Goal: Task Accomplishment & Management: Manage account settings

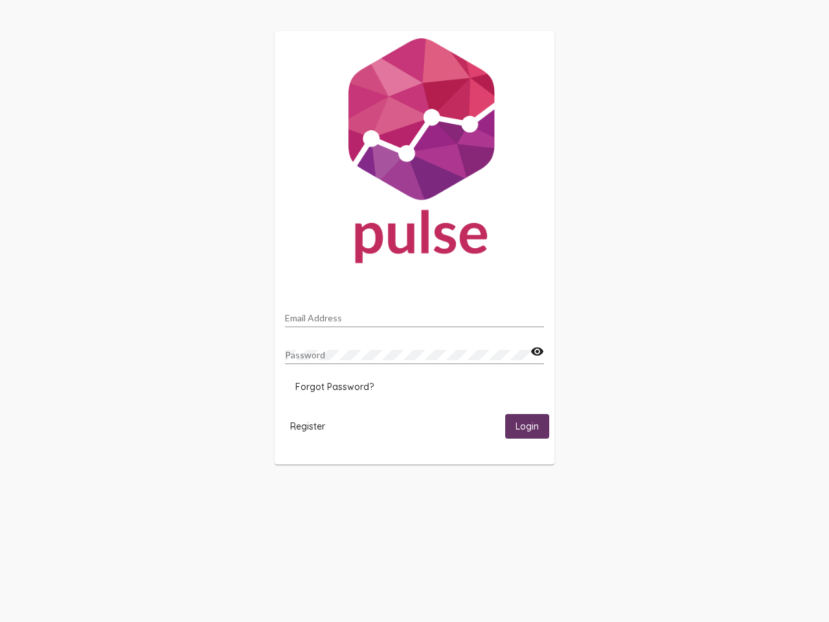
click at [414, 314] on input "Email Address" at bounding box center [414, 318] width 259 height 10
click at [537, 352] on mat-icon "visibility" at bounding box center [537, 352] width 14 height 16
click at [334, 387] on span "Forgot Password?" at bounding box center [334, 387] width 78 height 12
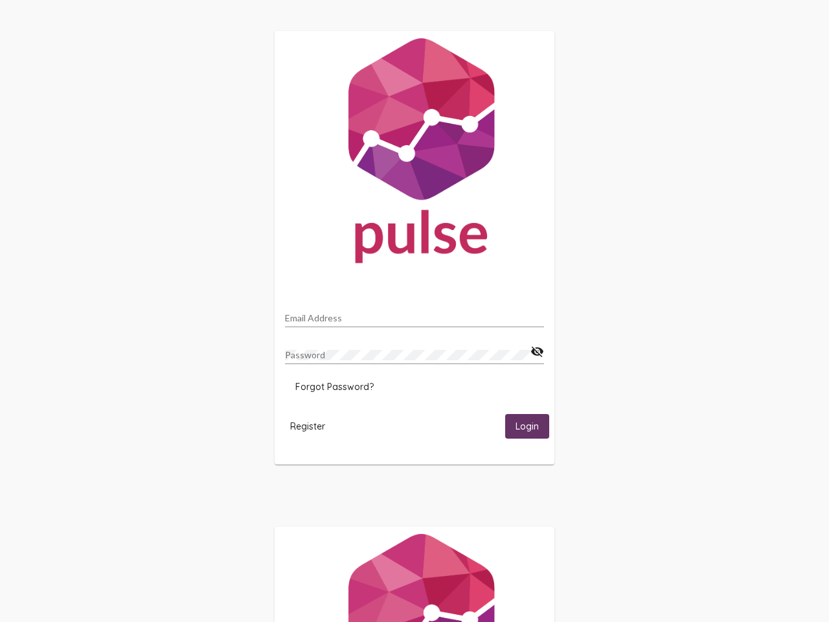
click at [308, 425] on html "Email Address Password visibility_off Forgot Password? Register Login" at bounding box center [414, 419] width 829 height 839
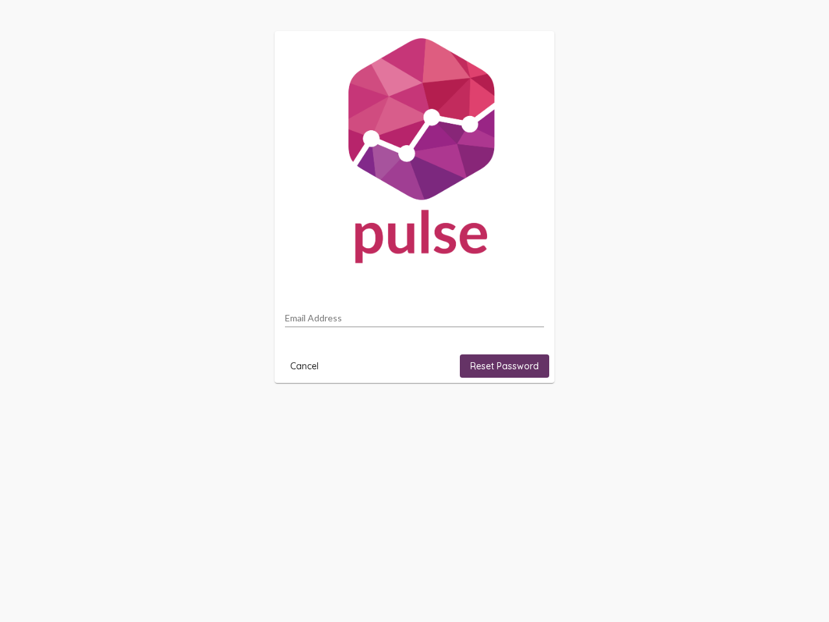
click at [527, 414] on html "Email Address Cancel Reset Password" at bounding box center [414, 207] width 829 height 414
